Goal: Transaction & Acquisition: Purchase product/service

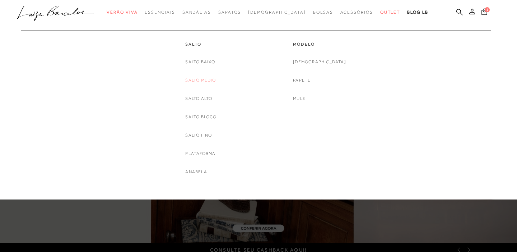
click at [199, 79] on link "Salto Médio" at bounding box center [200, 80] width 31 height 8
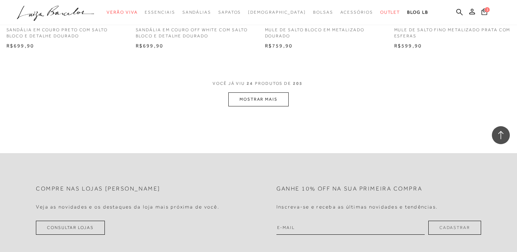
scroll to position [1490, 0]
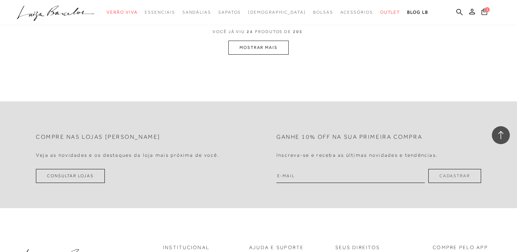
click at [275, 43] on button "MOSTRAR MAIS" at bounding box center [258, 48] width 60 height 14
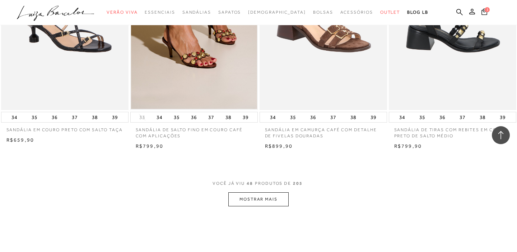
scroll to position [2850, 0]
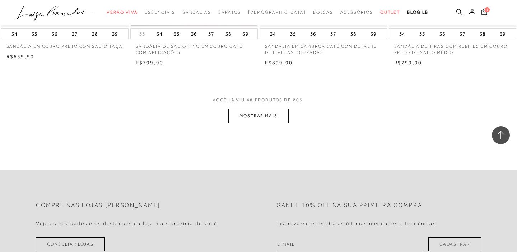
click at [277, 109] on button "MOSTRAR MAIS" at bounding box center [258, 116] width 60 height 14
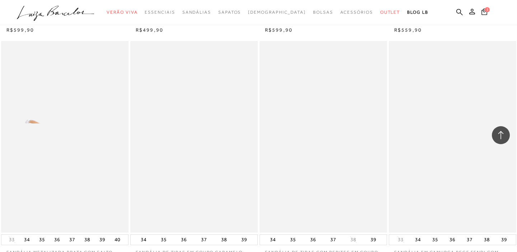
scroll to position [3604, 0]
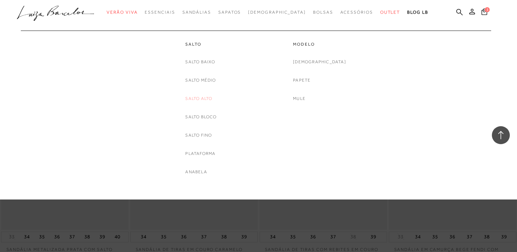
click at [203, 96] on link "Salto Alto" at bounding box center [198, 99] width 27 height 8
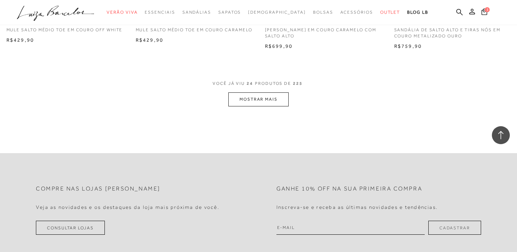
scroll to position [1432, 0]
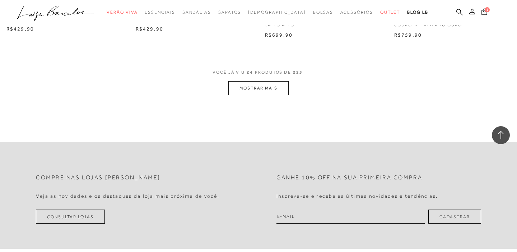
click at [275, 81] on button "MOSTRAR MAIS" at bounding box center [258, 88] width 60 height 14
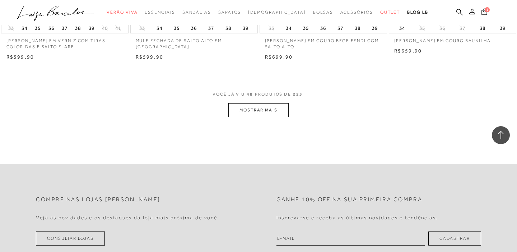
scroll to position [2863, 0]
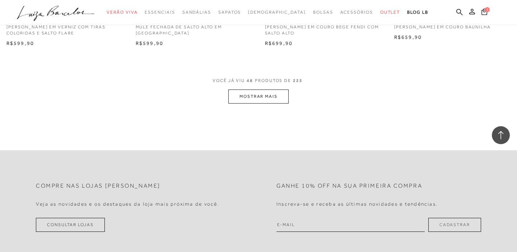
click at [271, 91] on button "MOSTRAR MAIS" at bounding box center [258, 96] width 60 height 14
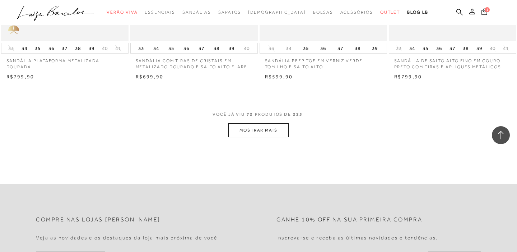
scroll to position [4295, 0]
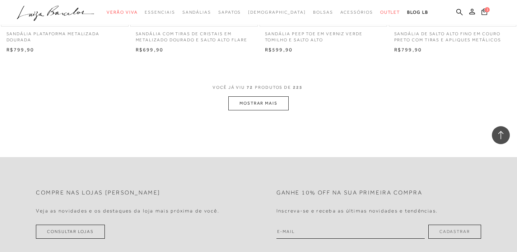
click at [270, 96] on button "MOSTRAR MAIS" at bounding box center [258, 103] width 60 height 14
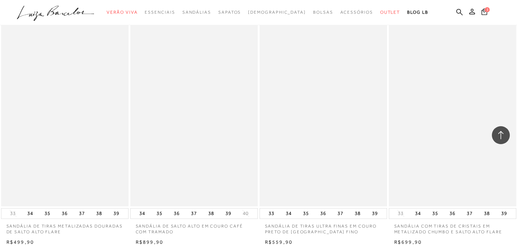
scroll to position [5055, 0]
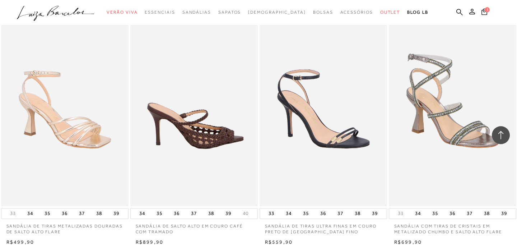
click at [228, 95] on img at bounding box center [194, 110] width 127 height 191
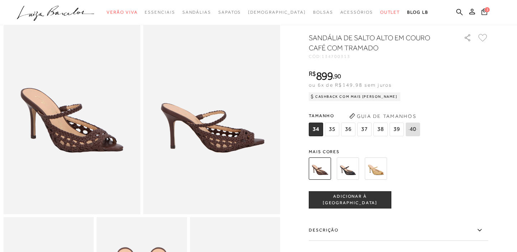
scroll to position [8, 0]
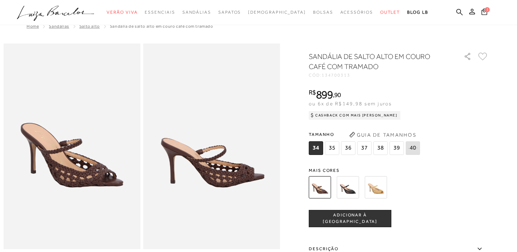
click at [332, 148] on span "35" at bounding box center [332, 148] width 14 height 14
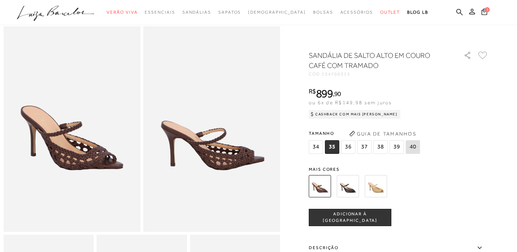
scroll to position [36, 0]
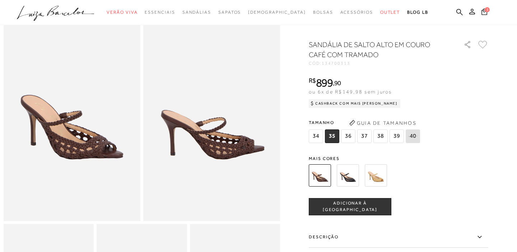
click at [360, 208] on span "ADICIONAR À [GEOGRAPHIC_DATA]" at bounding box center [350, 206] width 82 height 13
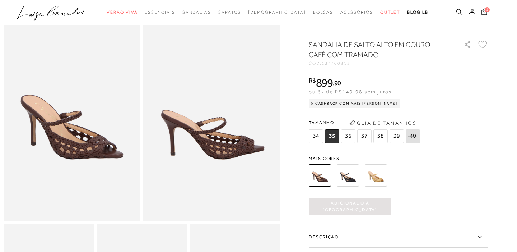
scroll to position [0, 0]
click at [485, 13] on icon at bounding box center [484, 11] width 6 height 7
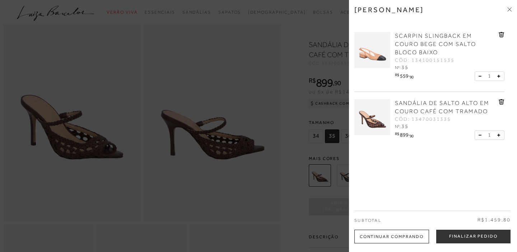
click at [331, 36] on div at bounding box center [258, 126] width 517 height 252
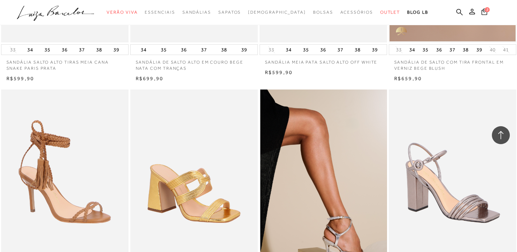
scroll to position [5570, 0]
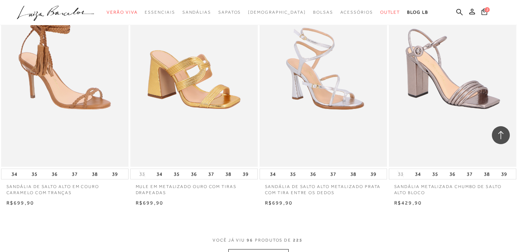
click at [239, 249] on button "MOSTRAR MAIS" at bounding box center [258, 256] width 60 height 14
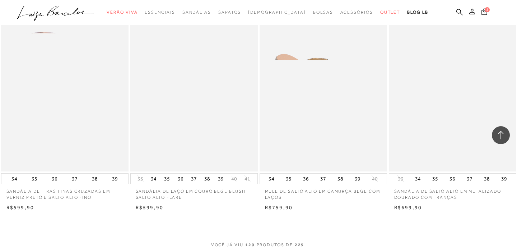
scroll to position [7088, 0]
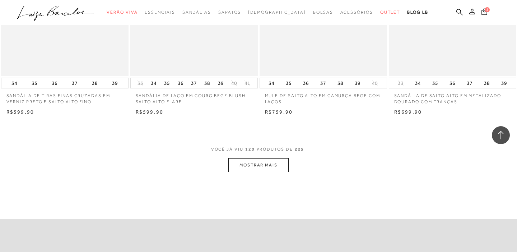
click at [273, 158] on button "MOSTRAR MAIS" at bounding box center [258, 165] width 60 height 14
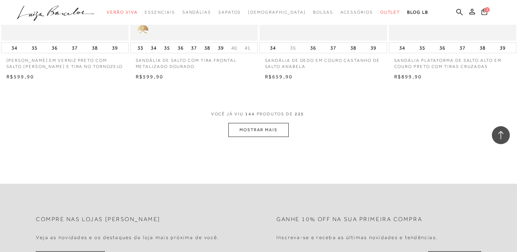
scroll to position [8577, 0]
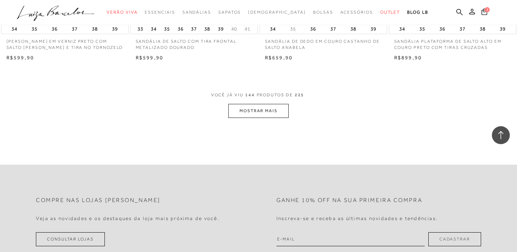
click at [270, 104] on button "MOSTRAR MAIS" at bounding box center [258, 111] width 60 height 14
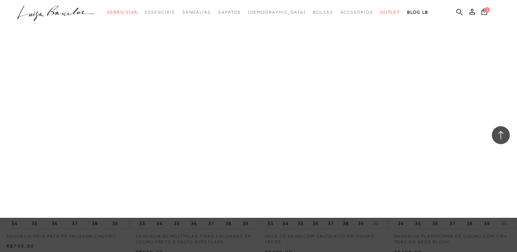
scroll to position [11006, 0]
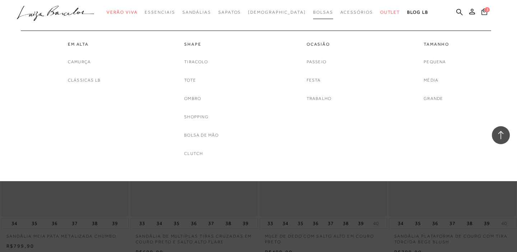
click at [313, 10] on span "Bolsas" at bounding box center [323, 12] width 20 height 5
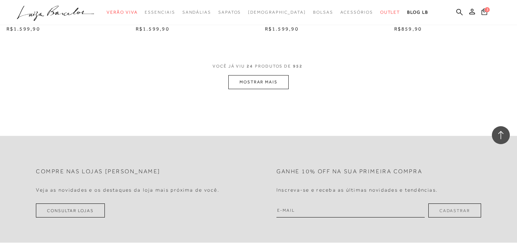
scroll to position [1417, 0]
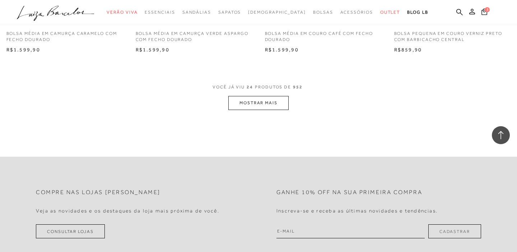
click at [277, 106] on button "MOSTRAR MAIS" at bounding box center [258, 103] width 60 height 14
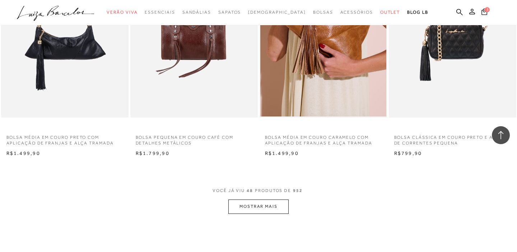
scroll to position [2832, 0]
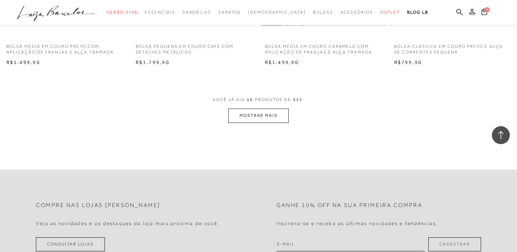
click at [269, 108] on button "MOSTRAR MAIS" at bounding box center [258, 115] width 60 height 14
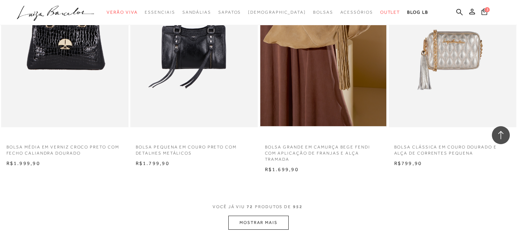
scroll to position [4272, 0]
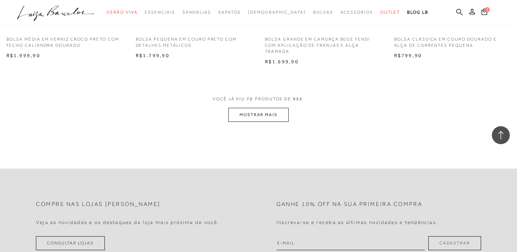
click at [281, 110] on button "MOSTRAR MAIS" at bounding box center [258, 115] width 60 height 14
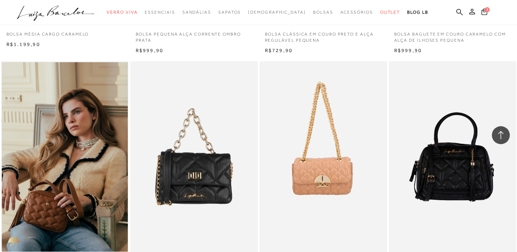
scroll to position [5275, 0]
